Goal: Find specific page/section: Find specific page/section

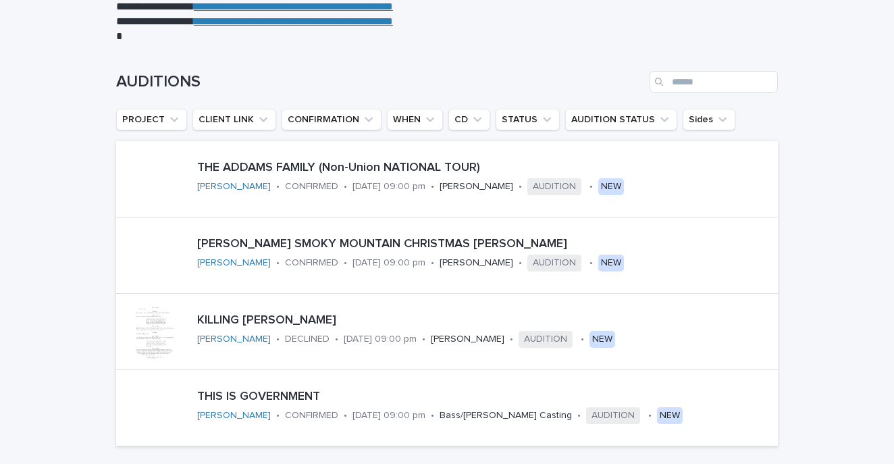
scroll to position [158, 0]
click at [422, 251] on div "[PERSON_NAME] SMOKY MOUNTAIN CHRISTMAS [PERSON_NAME] • CONFIRMED • [DATE] 09:00…" at bounding box center [485, 254] width 586 height 47
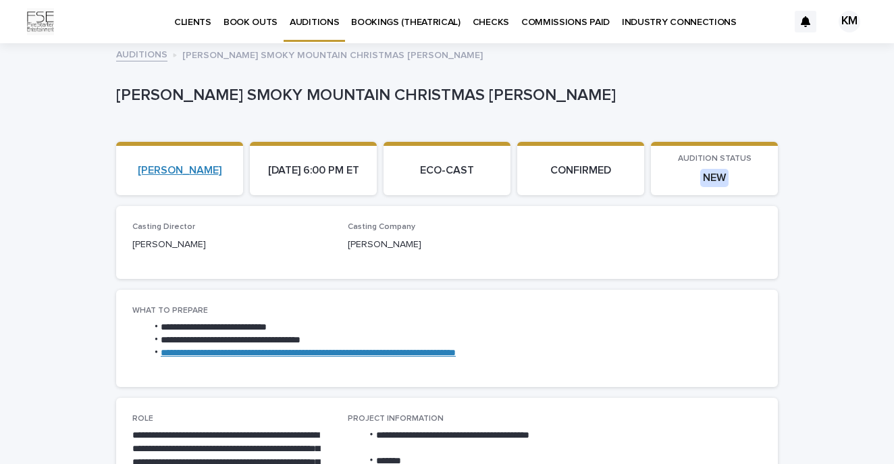
click at [153, 166] on link "[PERSON_NAME]" at bounding box center [180, 170] width 84 height 13
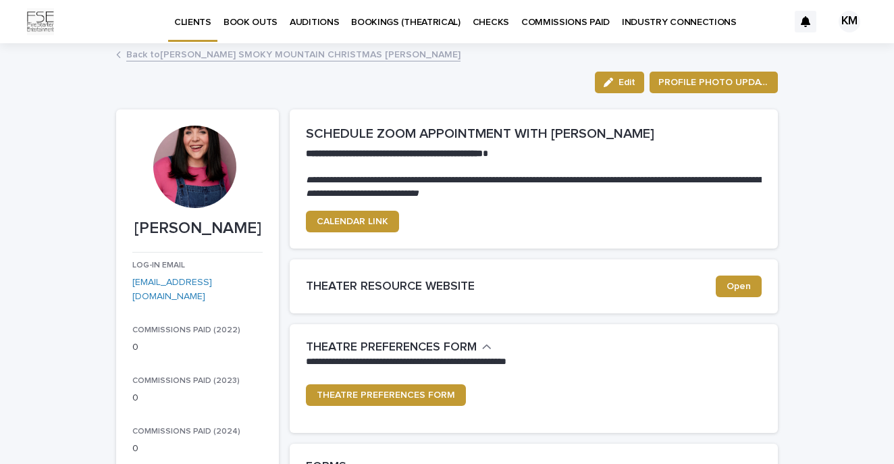
click at [265, 51] on link "Back to [PERSON_NAME] SMOKY MOUNTAIN CHRISTMAS [PERSON_NAME]" at bounding box center [293, 54] width 334 height 16
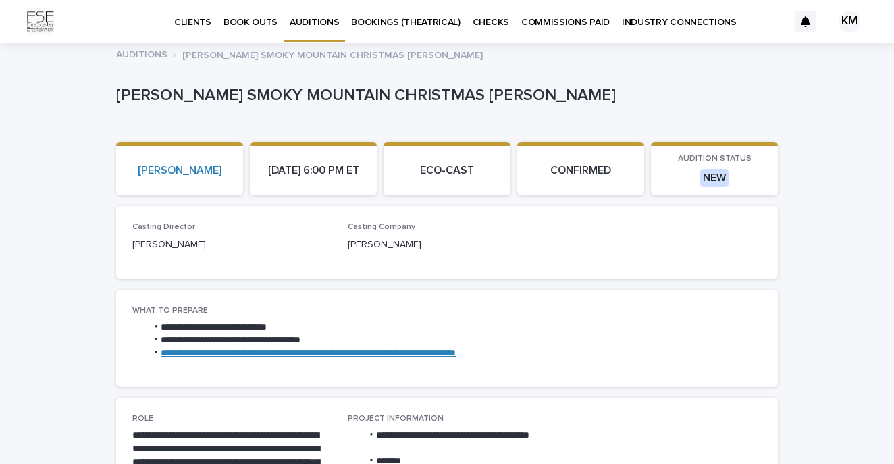
click at [146, 49] on link "AUDITIONS" at bounding box center [141, 54] width 51 height 16
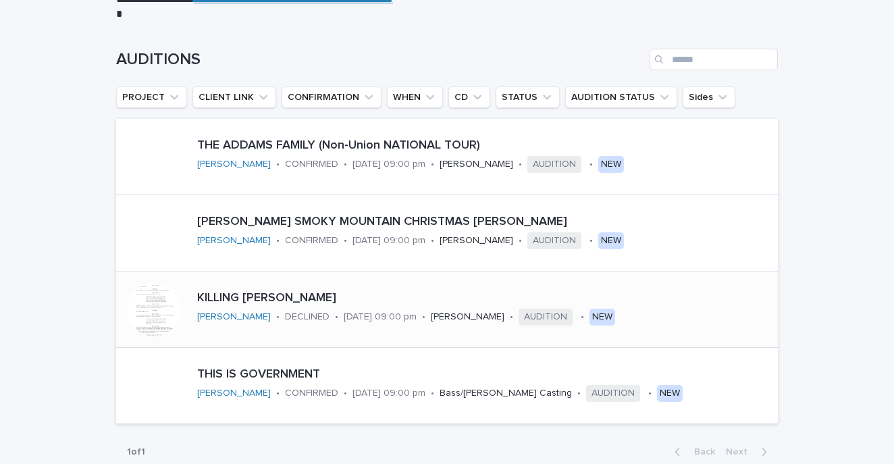
scroll to position [179, 0]
